Goal: Information Seeking & Learning: Learn about a topic

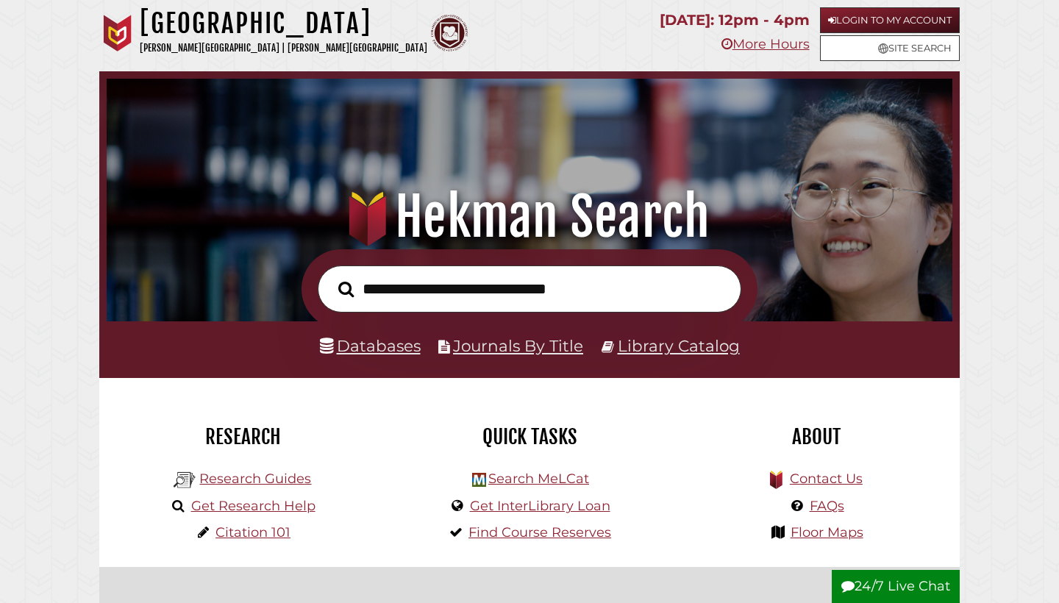
scroll to position [279, 838]
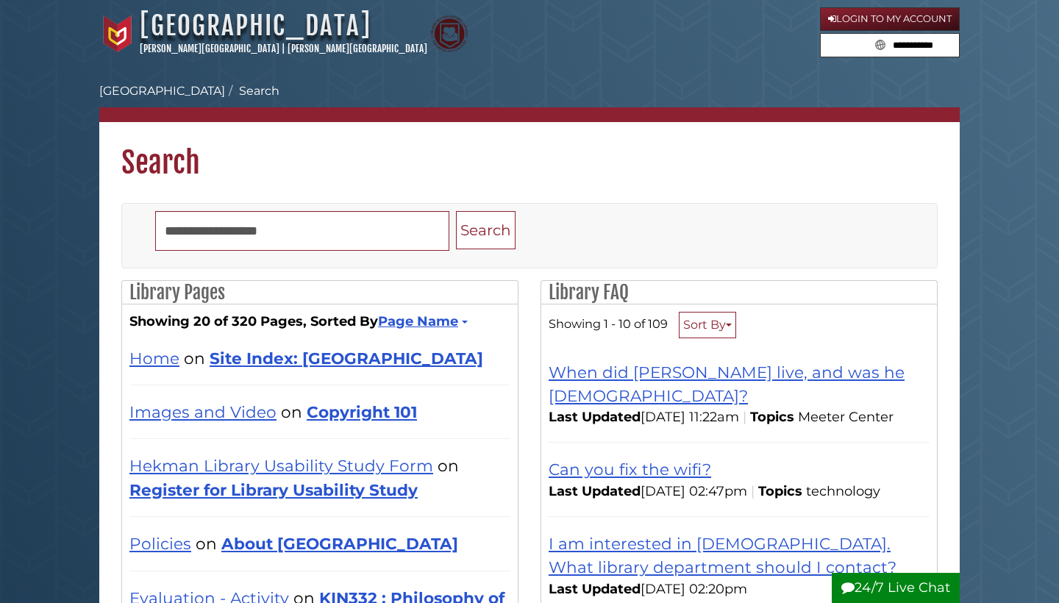
click at [281, 15] on link "[GEOGRAPHIC_DATA]" at bounding box center [256, 26] width 232 height 32
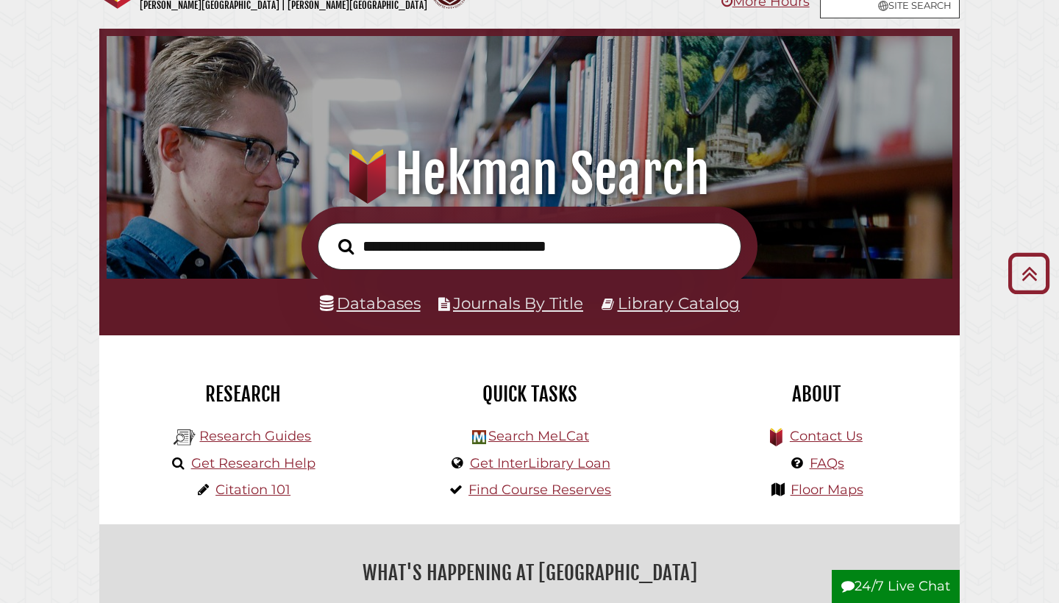
scroll to position [5, 0]
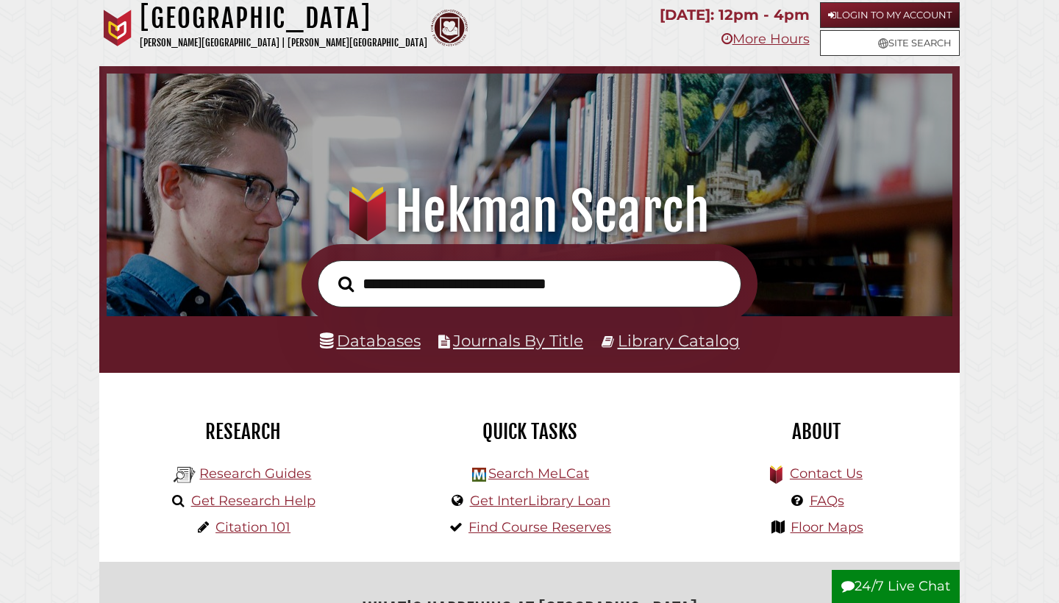
click at [365, 342] on link "Databases" at bounding box center [370, 340] width 101 height 19
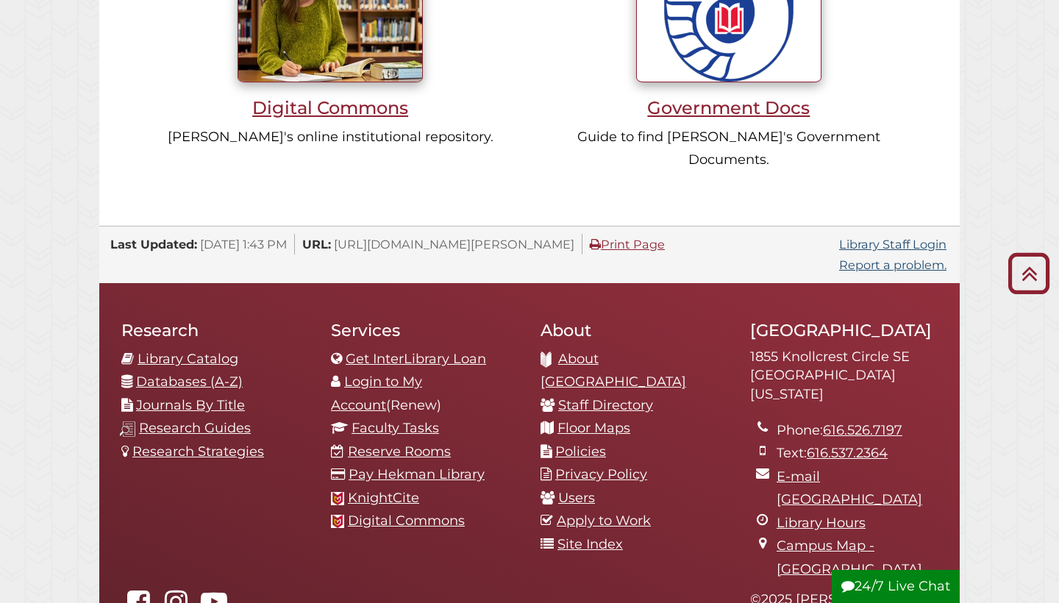
scroll to position [1348, 0]
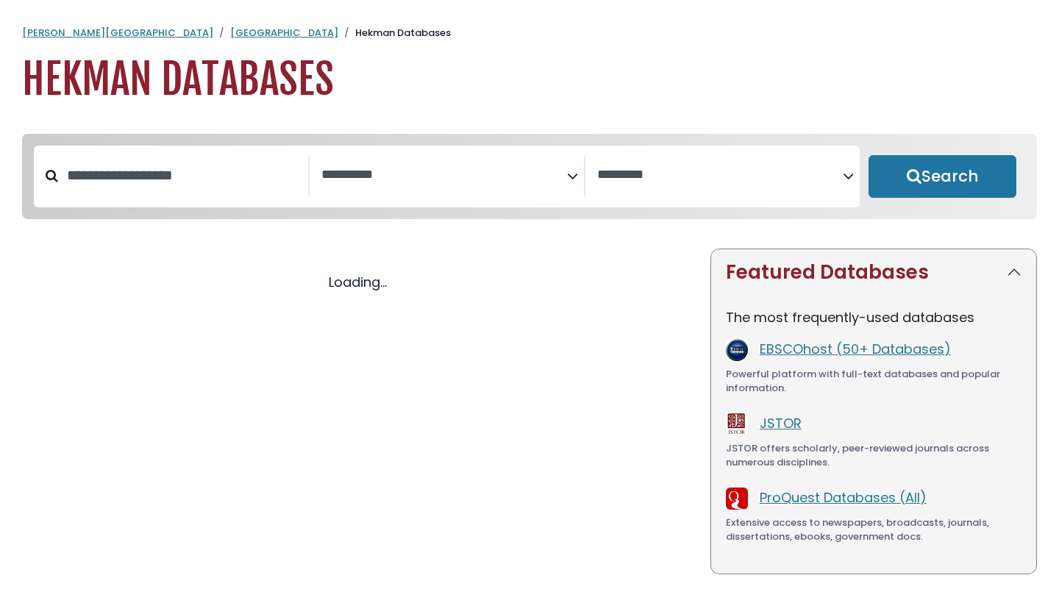
select select "Database Subject Filter"
select select "Database Vendors Filter"
select select "Database Subject Filter"
select select "Database Vendors Filter"
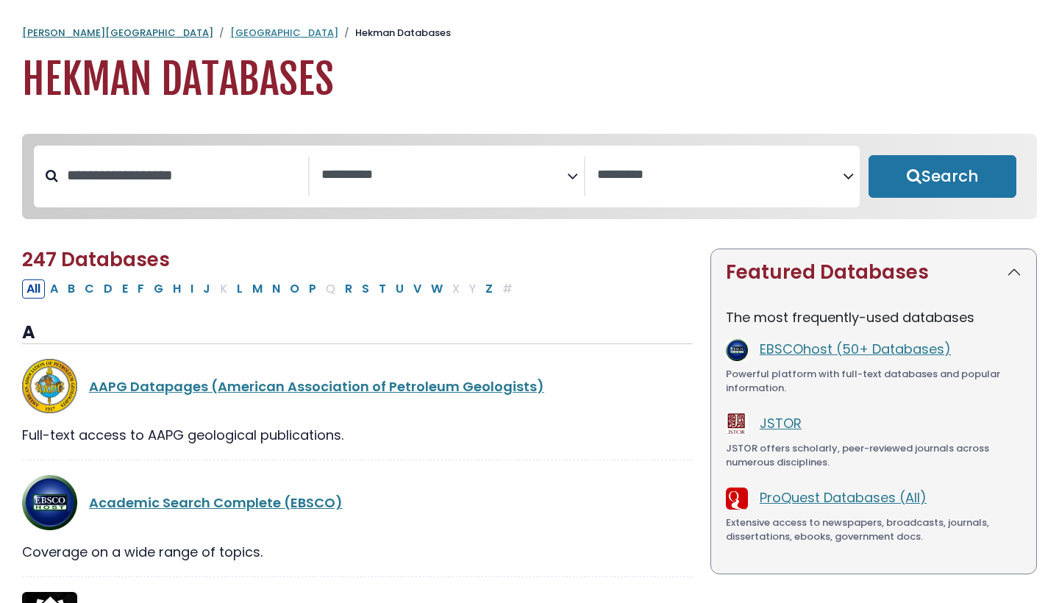
click at [78, 29] on link "Calvin University" at bounding box center [117, 33] width 191 height 14
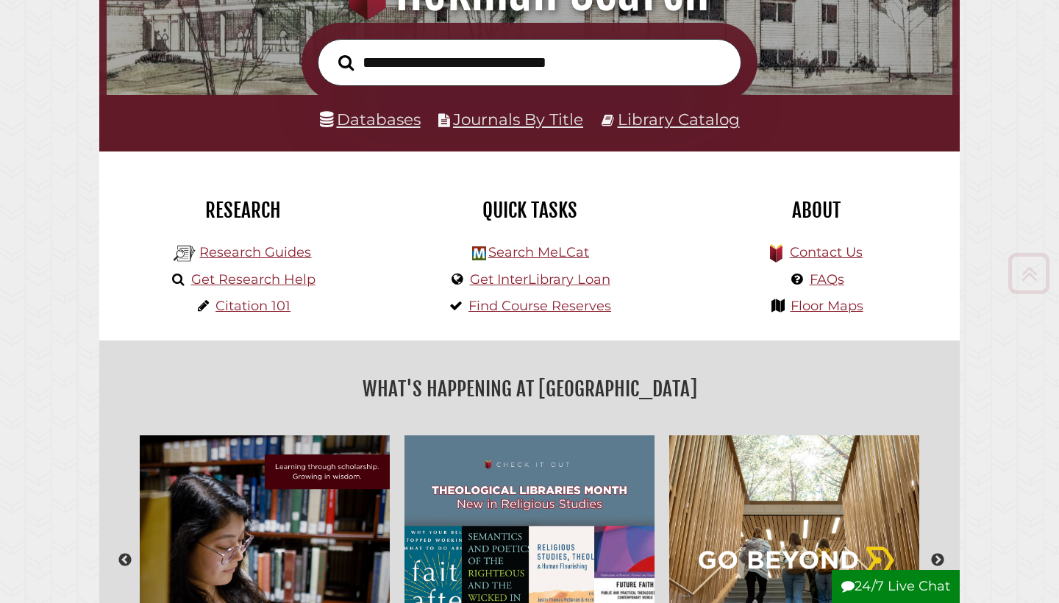
scroll to position [258, 0]
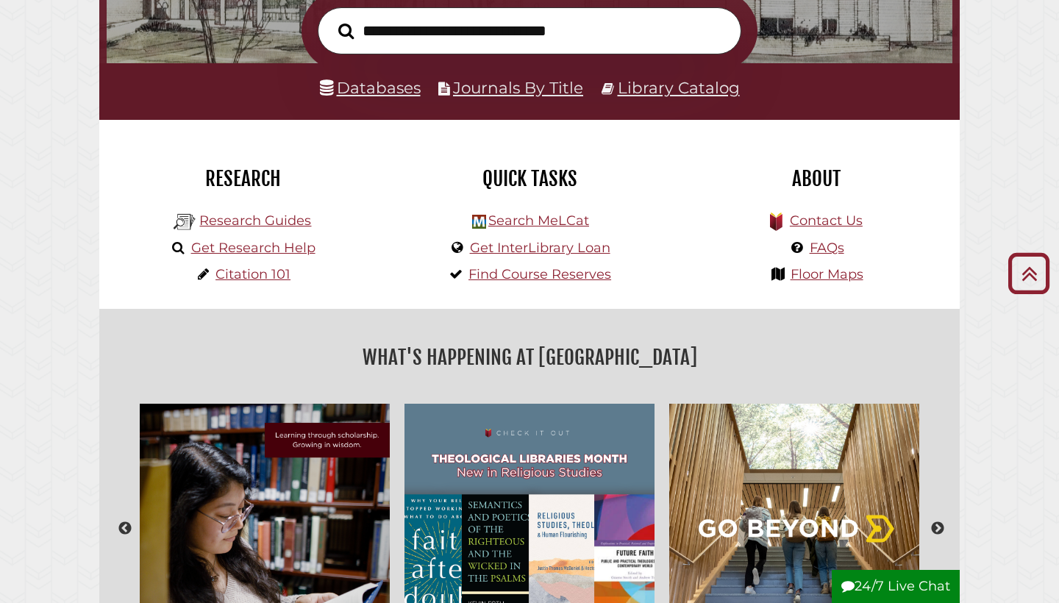
click at [407, 78] on link "Databases" at bounding box center [370, 87] width 101 height 19
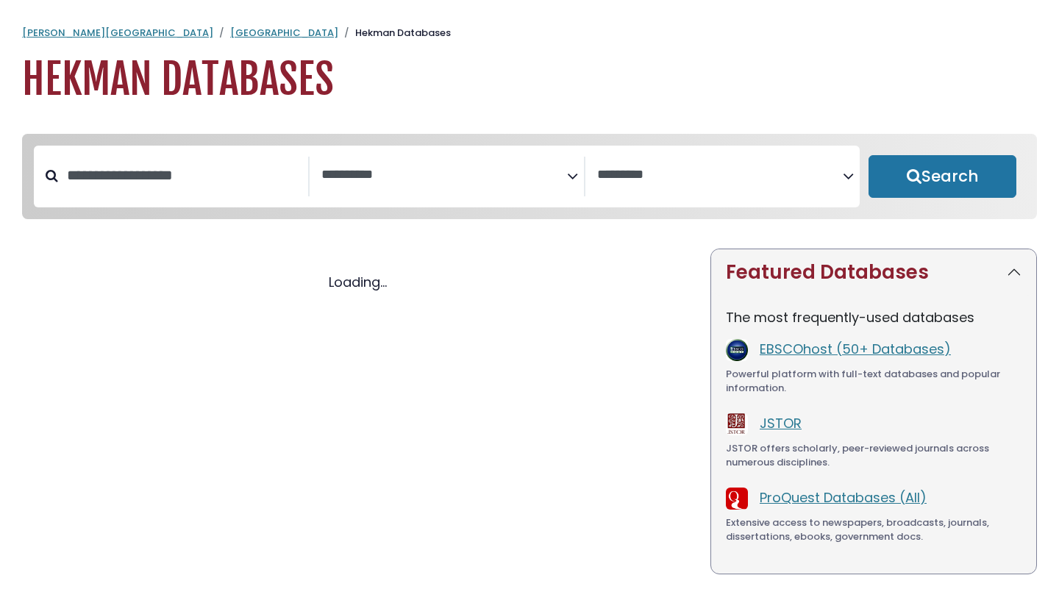
select select "Database Subject Filter"
select select "Database Vendors Filter"
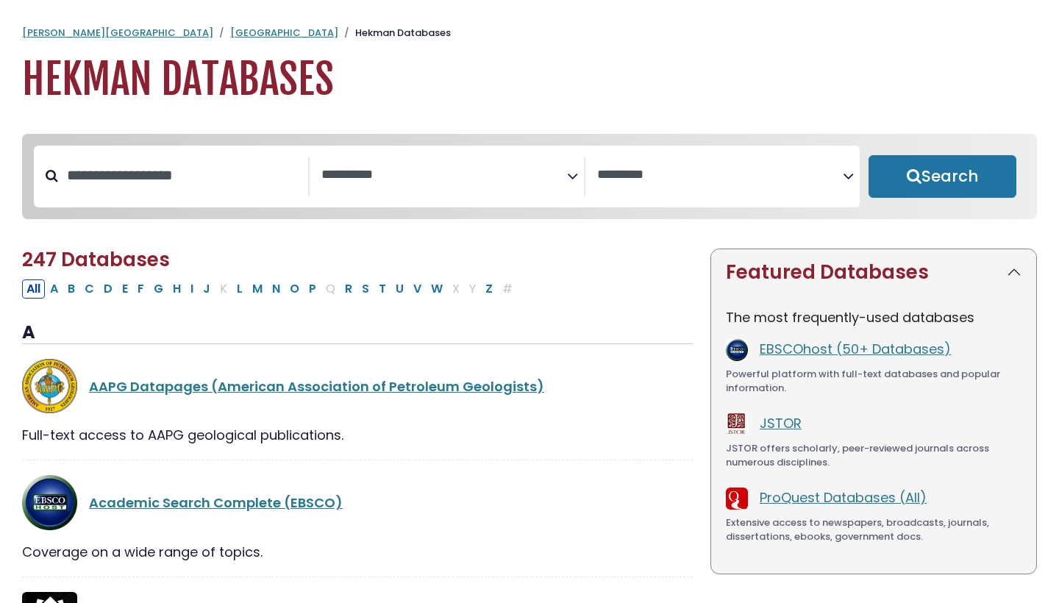
select select "Database Subject Filter"
select select "Database Vendors Filter"
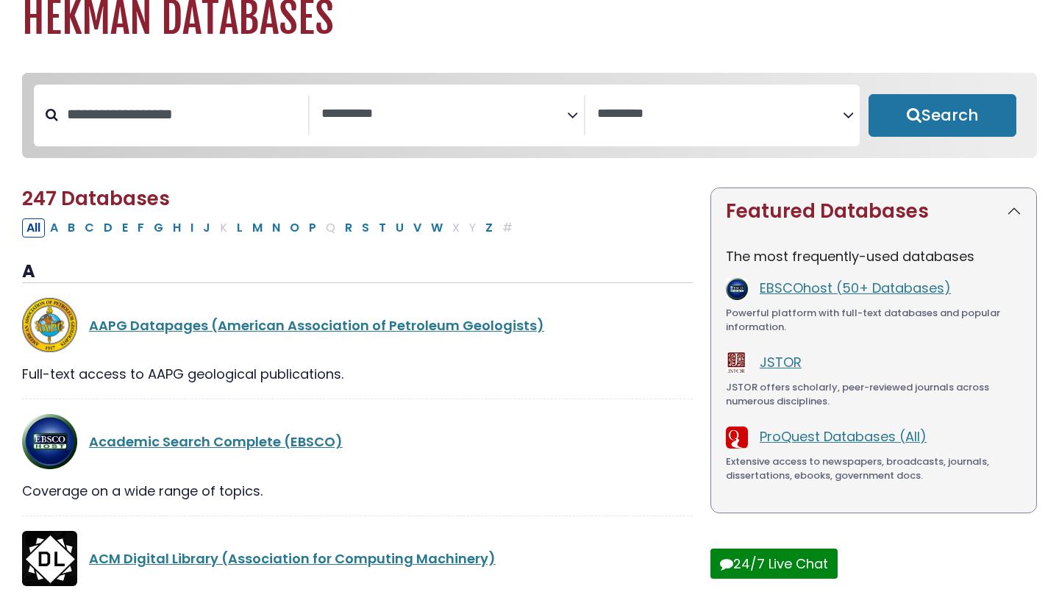
scroll to position [62, 0]
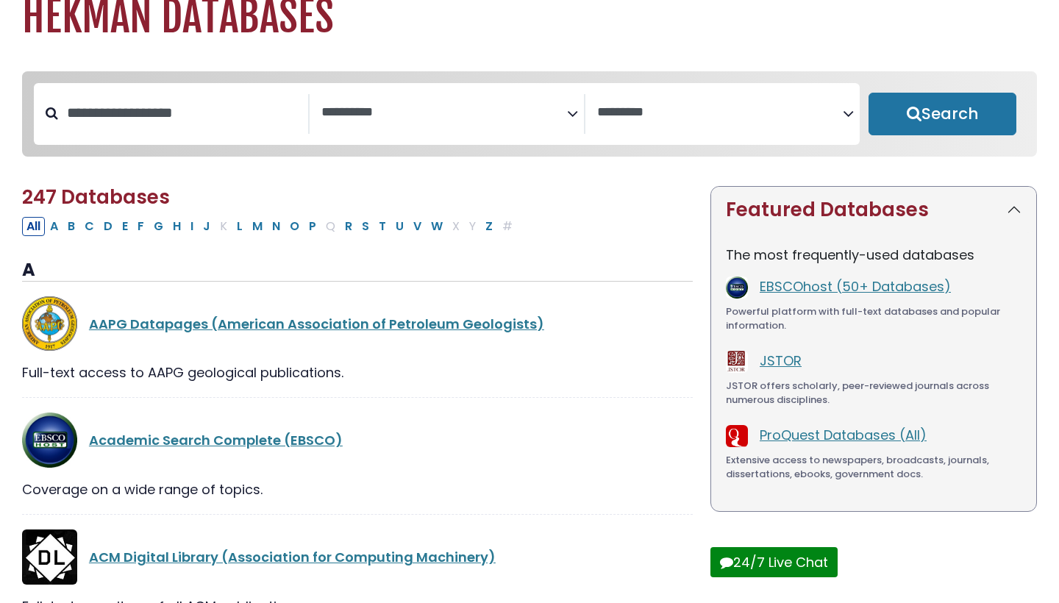
click at [453, 96] on span "Search filters" at bounding box center [444, 114] width 246 height 40
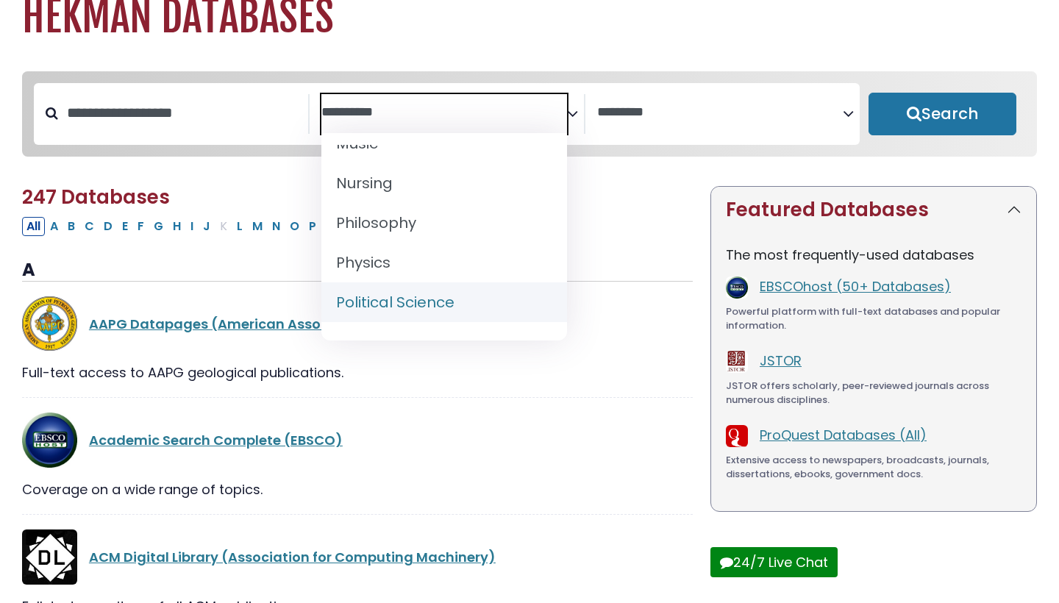
scroll to position [1154, 0]
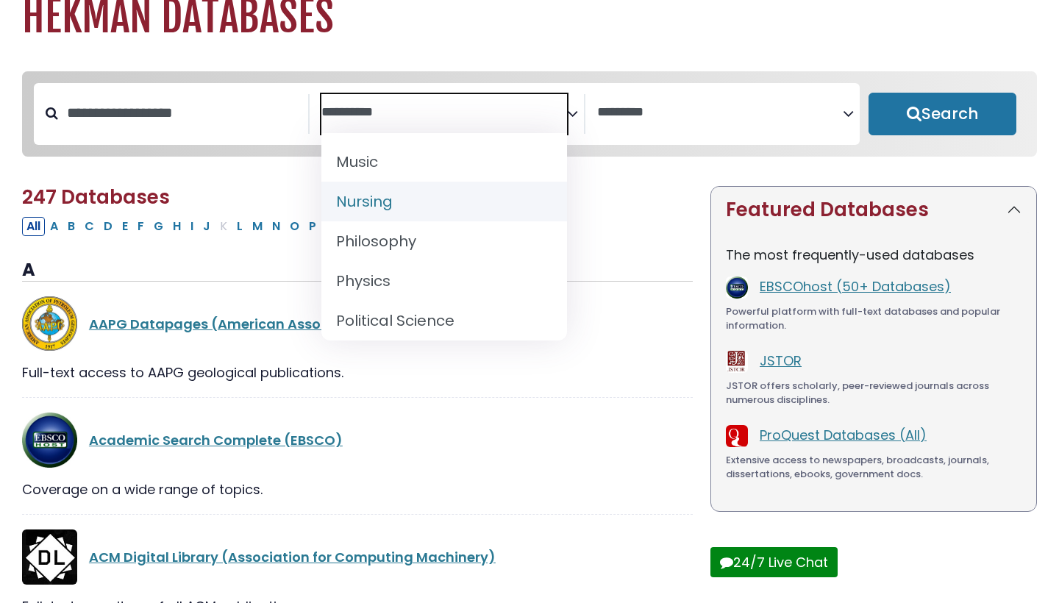
select select "*****"
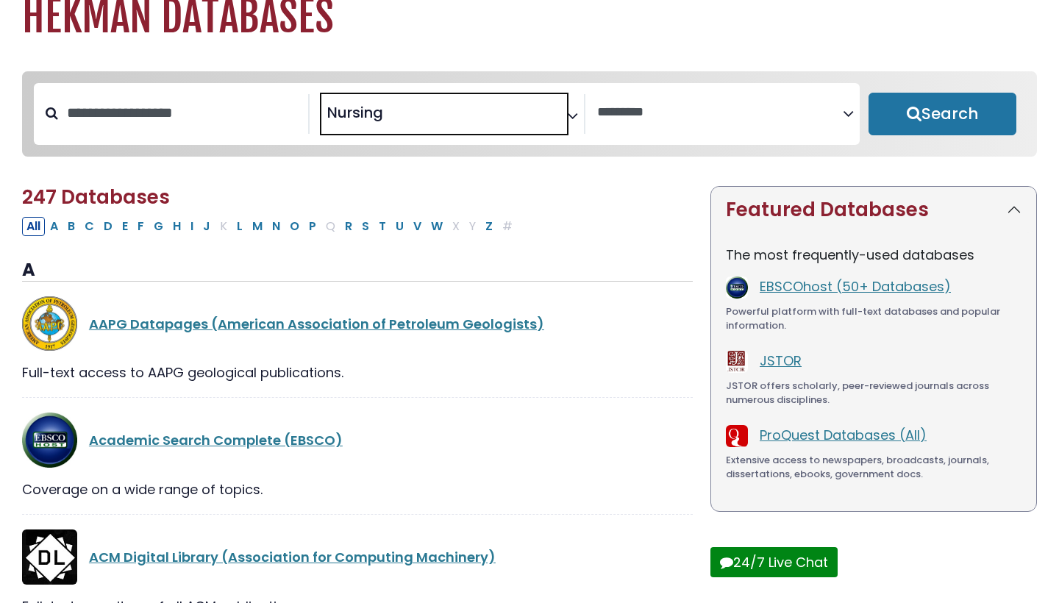
scroll to position [529, 0]
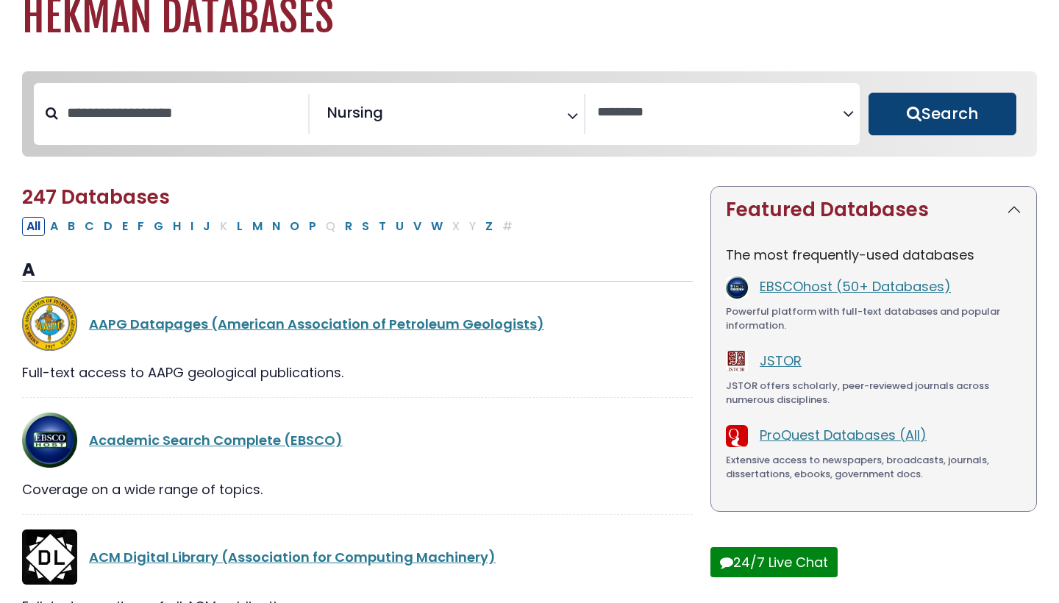
click at [928, 109] on button "Search" at bounding box center [942, 114] width 148 height 43
select select "Database Vendors Filter"
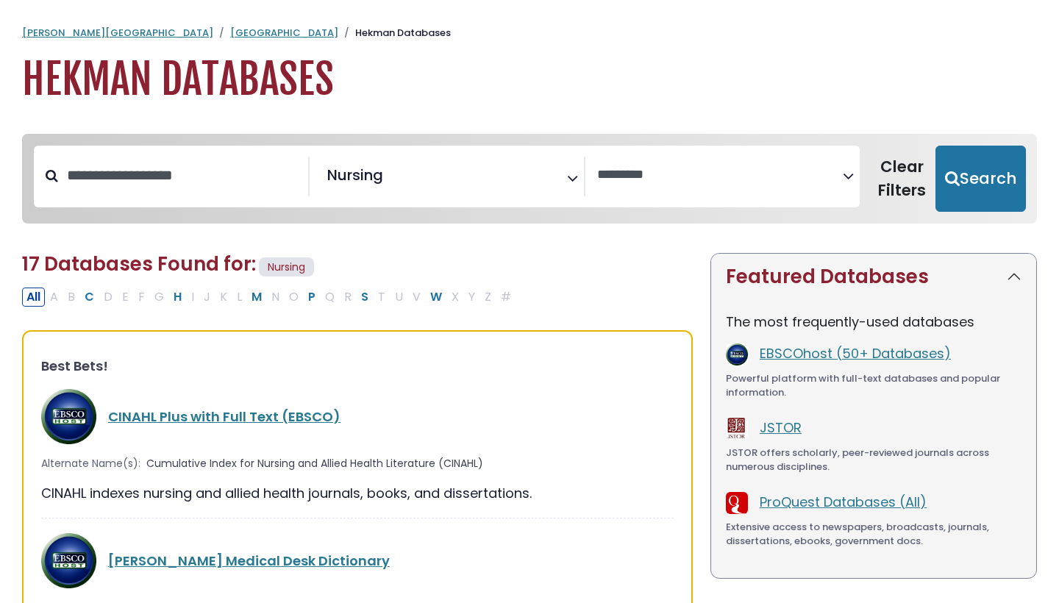
scroll to position [112, 0]
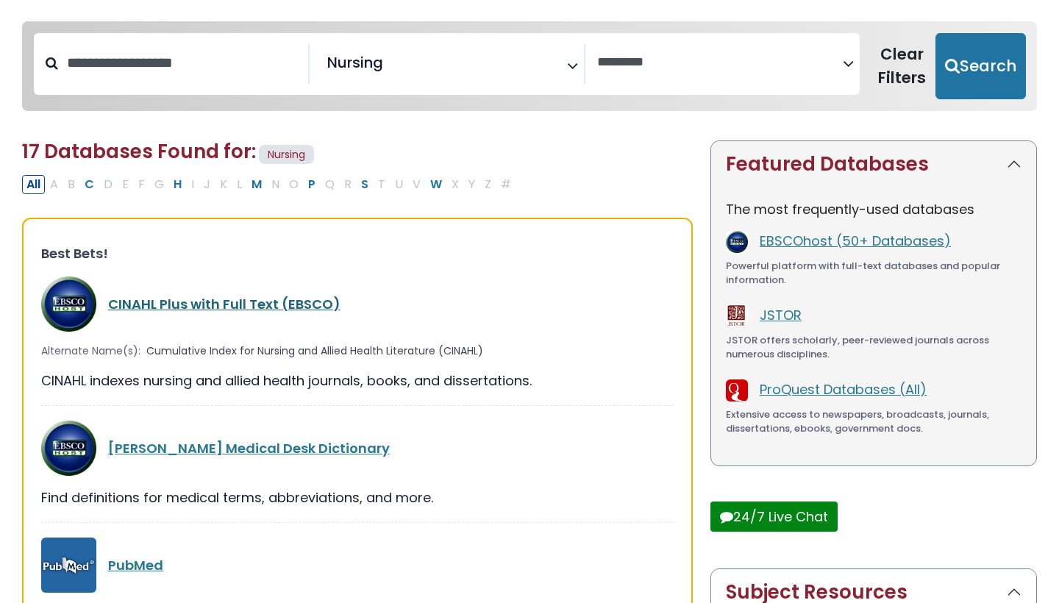
click at [248, 304] on link "CINAHL Plus with Full Text (EBSCO)" at bounding box center [224, 304] width 232 height 18
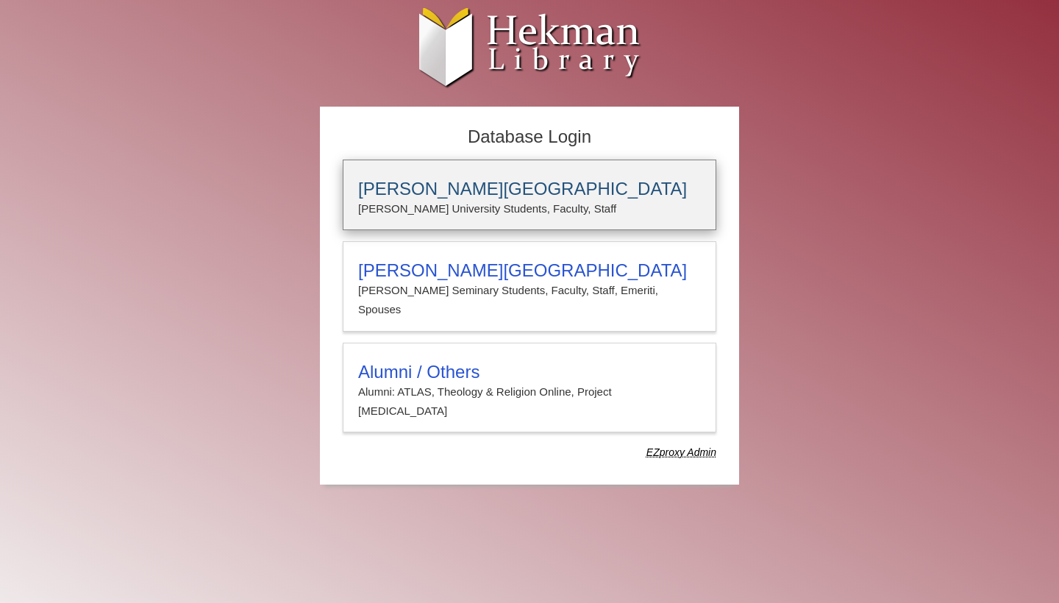
click at [455, 194] on h3 "[PERSON_NAME][GEOGRAPHIC_DATA]" at bounding box center [529, 189] width 343 height 21
